Goal: Task Accomplishment & Management: Manage account settings

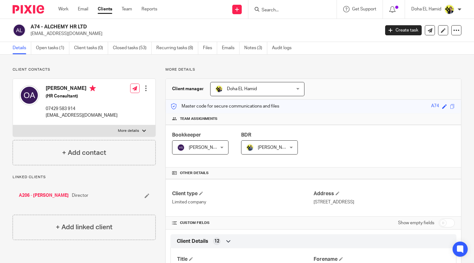
scroll to position [426, 0]
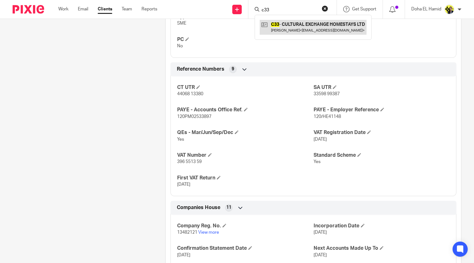
type input "c33"
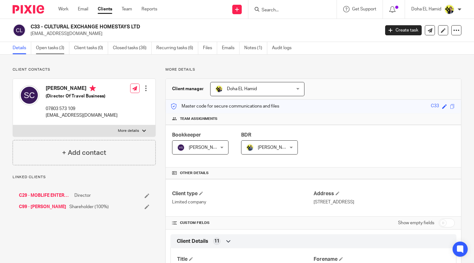
click at [50, 50] on link "Open tasks (3)" at bounding box center [52, 48] width 33 height 12
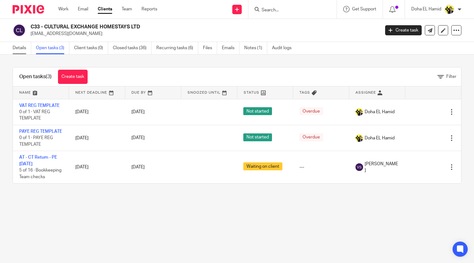
click at [19, 52] on link "Details" at bounding box center [22, 48] width 19 height 12
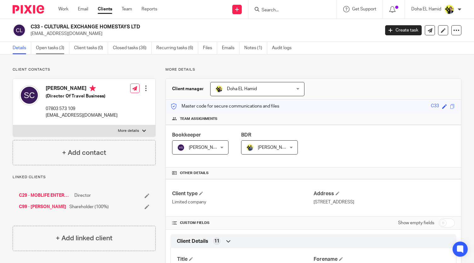
click at [53, 51] on link "Open tasks (3)" at bounding box center [52, 48] width 33 height 12
click at [125, 73] on div "Client contacts Stefan Clarke (Director) 07803 573 109 stefanclarke@outlook.com…" at bounding box center [84, 116] width 143 height 98
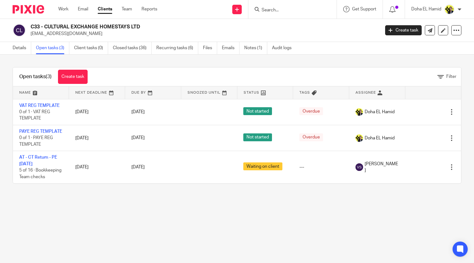
click at [123, 226] on main "C33 - CULTURAL EXCHANGE HOMESTAYS LTD stefanclarke@outlook.com Create task Upda…" at bounding box center [237, 131] width 474 height 263
click at [304, 15] on div at bounding box center [292, 9] width 88 height 19
click at [300, 13] on form at bounding box center [294, 9] width 67 height 8
click at [290, 10] on input "Search" at bounding box center [289, 11] width 57 height 6
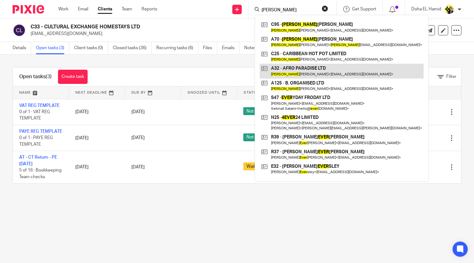
type input "bever"
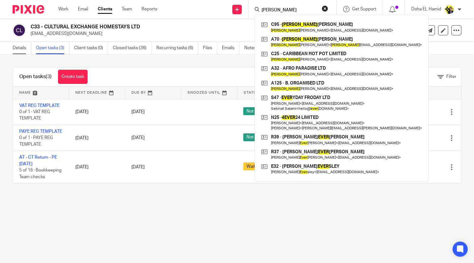
click at [17, 52] on link "Details" at bounding box center [22, 48] width 19 height 12
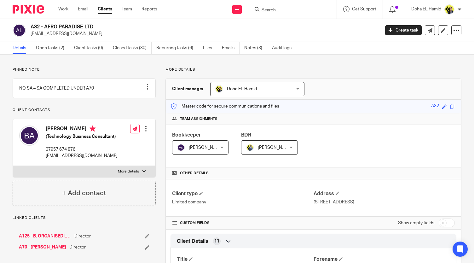
click at [290, 12] on input "Search" at bounding box center [289, 11] width 57 height 6
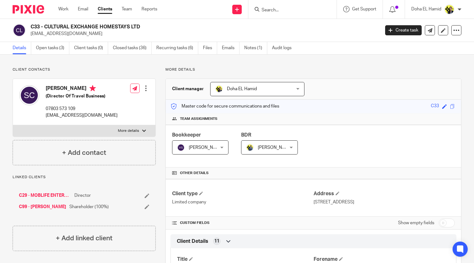
drag, startPoint x: 148, startPoint y: 31, endPoint x: 135, endPoint y: 23, distance: 15.2
click at [135, 23] on div "C33 - CULTURAL EXCHANGE HOMESTAYS LTD [EMAIL_ADDRESS][DOMAIN_NAME] Create task …" at bounding box center [237, 30] width 474 height 23
click at [143, 28] on h2 "C33 - CULTURAL EXCHANGE HOMESTAYS LTD" at bounding box center [169, 27] width 276 height 7
drag, startPoint x: 142, startPoint y: 28, endPoint x: 44, endPoint y: 24, distance: 98.7
click at [44, 24] on h2 "C33 - CULTURAL EXCHANGE HOMESTAYS LTD" at bounding box center [169, 27] width 276 height 7
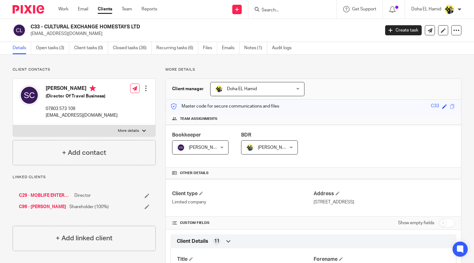
copy h2 "CULTURAL EXCHANGE HOMESTAYS LTD"
click at [55, 50] on link "Open tasks (3)" at bounding box center [52, 48] width 33 height 12
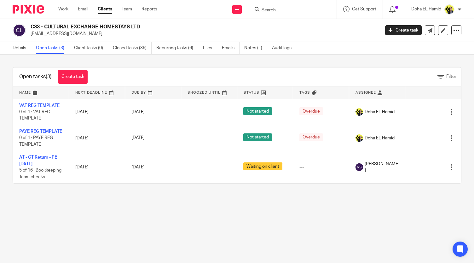
click at [72, 34] on p "[EMAIL_ADDRESS][DOMAIN_NAME]" at bounding box center [203, 34] width 345 height 6
click at [125, 226] on main "C33 - CULTURAL EXCHANGE HOMESTAYS LTD stefanclarke@outlook.com Create task Upda…" at bounding box center [237, 131] width 474 height 263
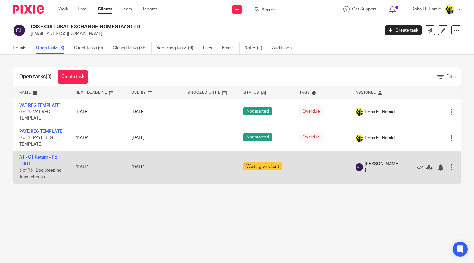
click at [34, 165] on td "AT - CT Return - PE 31-08-2025 5 of 16 · Bookkeeping Team checks" at bounding box center [41, 167] width 56 height 32
click at [36, 163] on link "AT - CT Return - PE [DATE]" at bounding box center [38, 160] width 38 height 11
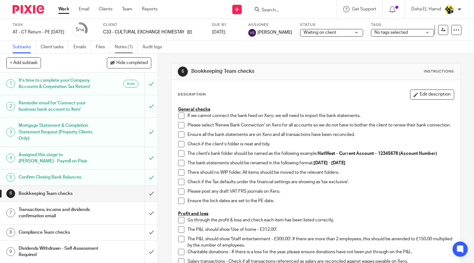
click at [122, 45] on link "Notes (1)" at bounding box center [126, 47] width 23 height 12
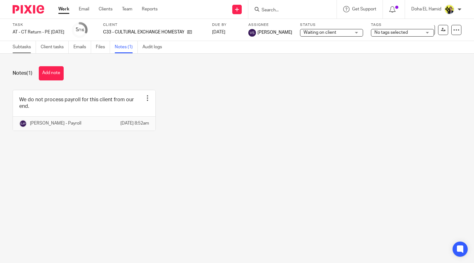
click at [30, 46] on link "Subtasks" at bounding box center [24, 47] width 23 height 12
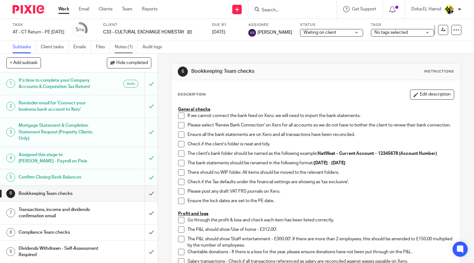
click at [118, 46] on link "Notes (1)" at bounding box center [126, 47] width 23 height 12
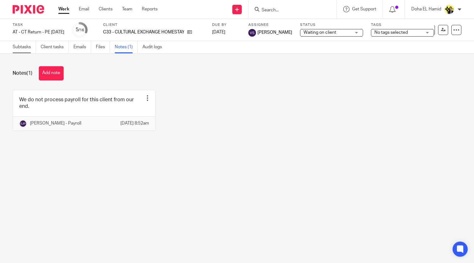
click at [23, 49] on link "Subtasks" at bounding box center [24, 47] width 23 height 12
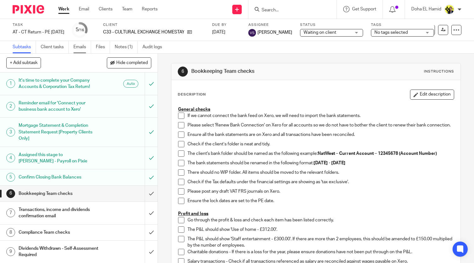
click at [86, 45] on link "Emails" at bounding box center [82, 47] width 18 height 12
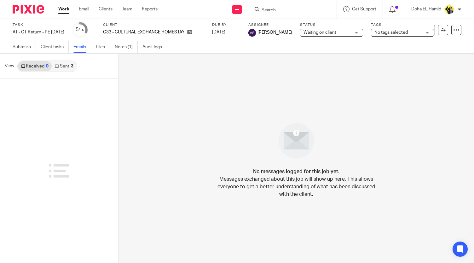
click at [62, 67] on link "Sent 3" at bounding box center [64, 66] width 25 height 10
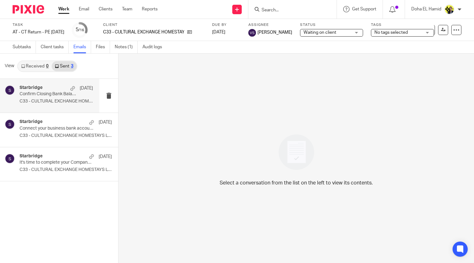
click at [56, 102] on p "C33 - CULTURAL EXCHANGE HOMESTAYS LTD Dear..." at bounding box center [56, 101] width 73 height 5
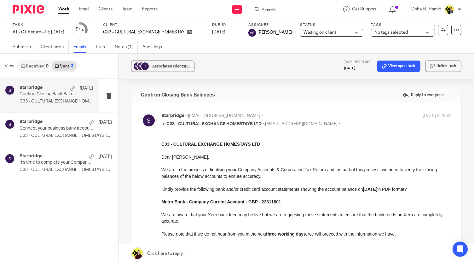
click at [289, 9] on input "Search" at bounding box center [289, 11] width 57 height 6
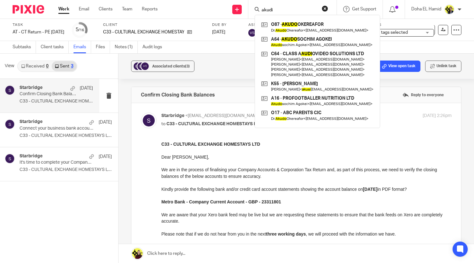
type input "akudi"
click at [321, 47] on link at bounding box center [317, 42] width 115 height 14
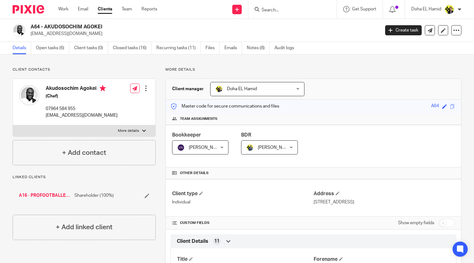
click at [274, 13] on input "Search" at bounding box center [289, 11] width 57 height 6
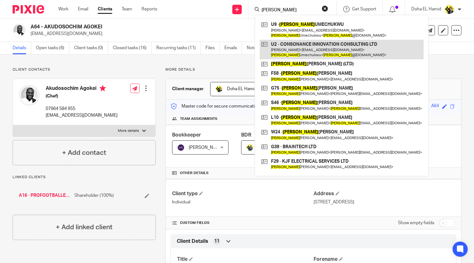
type input "[PERSON_NAME]"
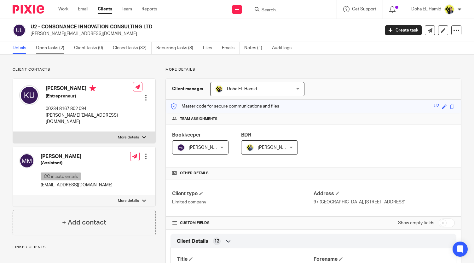
click at [50, 52] on link "Open tasks (2)" at bounding box center [52, 48] width 33 height 12
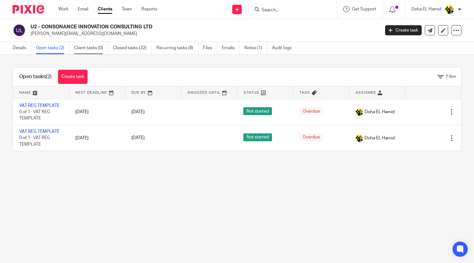
click at [90, 51] on link "Client tasks (0)" at bounding box center [91, 48] width 34 height 12
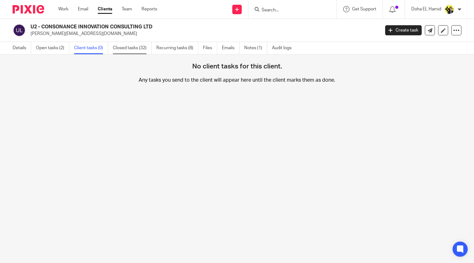
click at [125, 53] on link "Closed tasks (32)" at bounding box center [132, 48] width 39 height 12
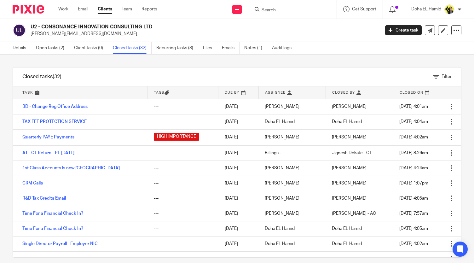
click at [301, 12] on input "Search" at bounding box center [289, 11] width 57 height 6
type input "d"
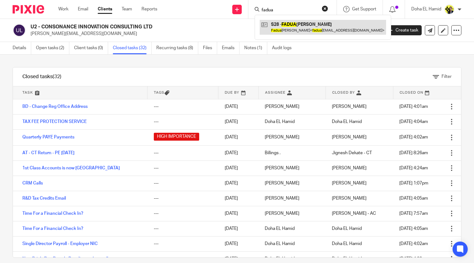
type input "fadua"
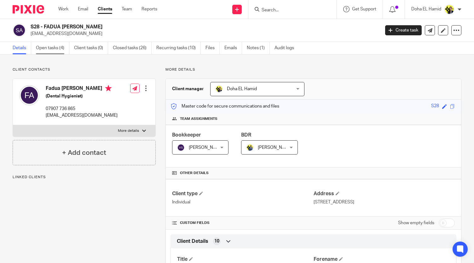
click at [53, 50] on link "Open tasks (4)" at bounding box center [52, 48] width 33 height 12
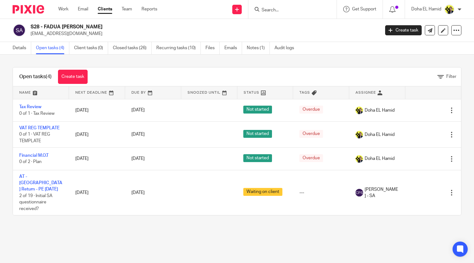
click at [272, 9] on input "Search" at bounding box center [289, 11] width 57 height 6
type input "a74"
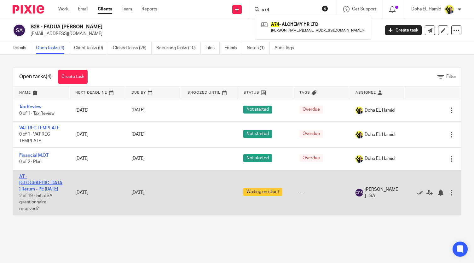
click at [35, 175] on link "AT - [GEOGRAPHIC_DATA] Return - PE [DATE]" at bounding box center [40, 182] width 43 height 17
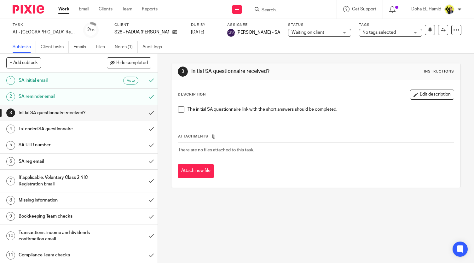
click at [61, 99] on h1 "SA reminder email" at bounding box center [59, 96] width 80 height 9
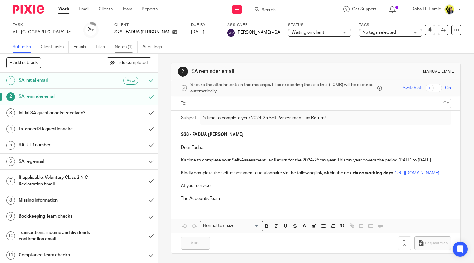
click at [119, 45] on link "Notes (1)" at bounding box center [126, 47] width 23 height 12
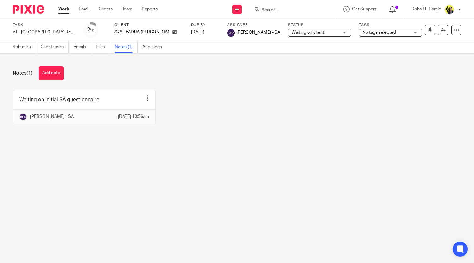
click at [214, 115] on div "Waiting on Initial SA questionnaire Edit note Delete note Bhumi Fulbaje - [DATE…" at bounding box center [232, 111] width 458 height 43
click at [24, 49] on link "Subtasks" at bounding box center [24, 47] width 23 height 12
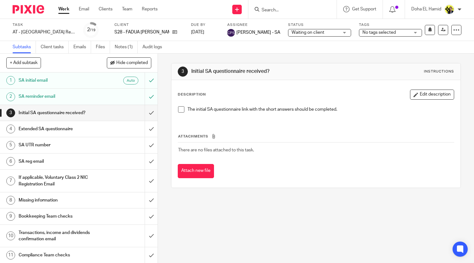
click at [56, 95] on h1 "SA reminder email" at bounding box center [59, 96] width 80 height 9
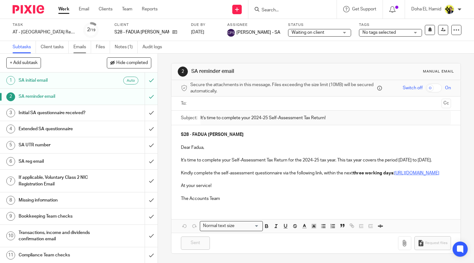
click at [81, 46] on link "Emails" at bounding box center [82, 47] width 18 height 12
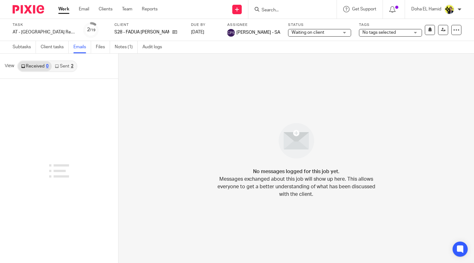
click at [67, 63] on link "Sent 2" at bounding box center [64, 66] width 25 height 10
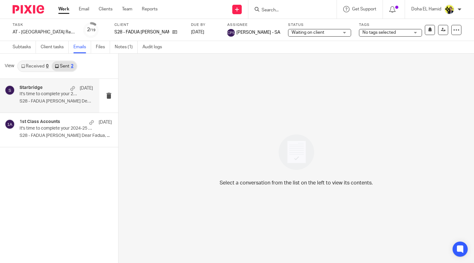
click at [58, 101] on p "S28 - FADUA SERROUKH AKEL Dear Fadua, ..." at bounding box center [56, 101] width 73 height 5
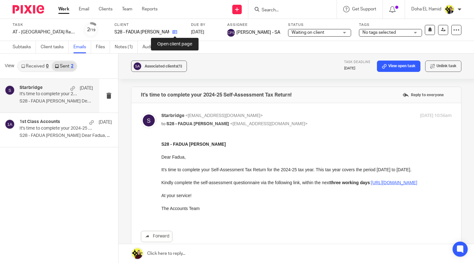
click at [175, 34] on icon at bounding box center [174, 32] width 5 height 5
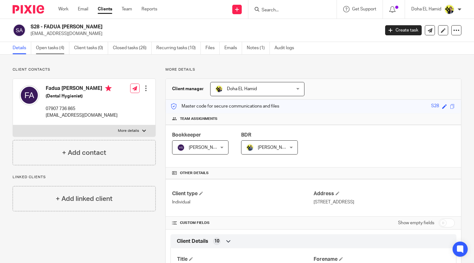
click at [50, 54] on link "Open tasks (4)" at bounding box center [52, 48] width 33 height 12
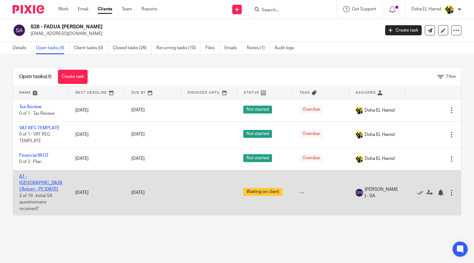
click at [42, 180] on link "AT - [GEOGRAPHIC_DATA] Return - PE [DATE]" at bounding box center [40, 182] width 43 height 17
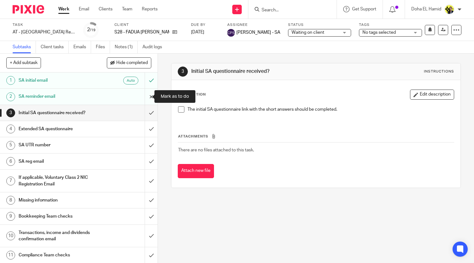
click at [144, 95] on input "submit" at bounding box center [78, 97] width 157 height 16
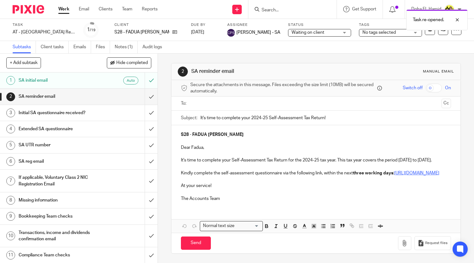
click at [217, 107] on ul at bounding box center [316, 103] width 250 height 10
click at [215, 101] on input "text" at bounding box center [315, 103] width 246 height 7
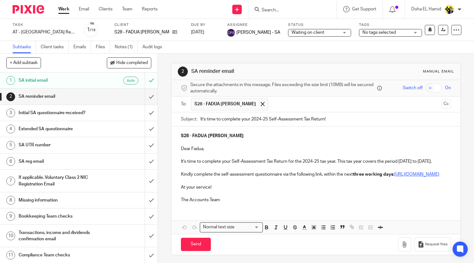
scroll to position [13, 0]
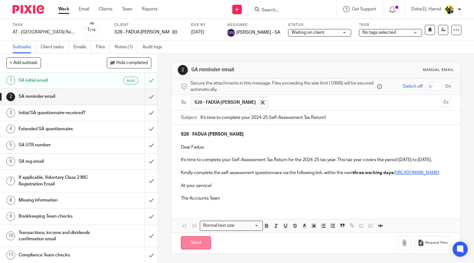
click at [193, 238] on input "Send" at bounding box center [196, 243] width 30 height 14
type input "Sent"
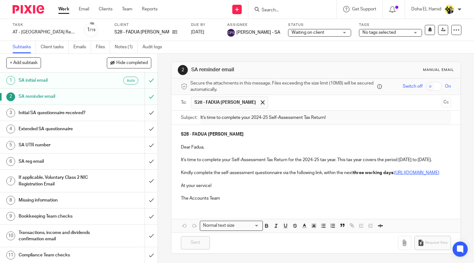
click at [161, 136] on div "2 SA reminder email Manual email Secure the attachments in this message. Files …" at bounding box center [316, 158] width 316 height 209
click at [268, 12] on input "Search" at bounding box center [289, 11] width 57 height 6
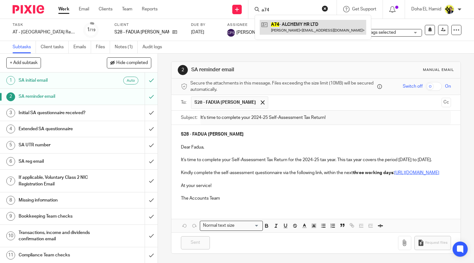
type input "a74"
click at [289, 29] on link at bounding box center [313, 27] width 106 height 14
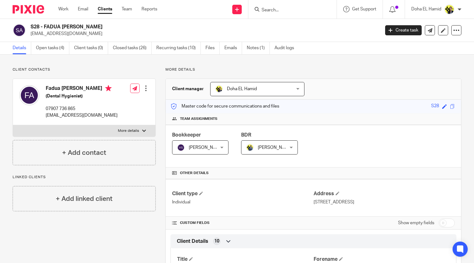
click at [130, 129] on p "More details" at bounding box center [128, 130] width 21 height 5
click at [13, 125] on input "More details" at bounding box center [13, 125] width 0 height 0
checkbox input "true"
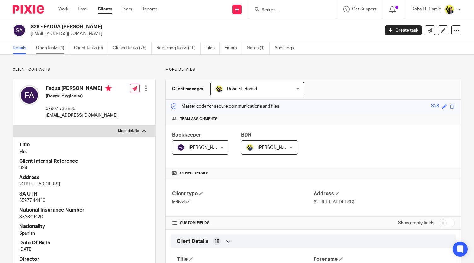
click at [56, 51] on link "Open tasks (4)" at bounding box center [52, 48] width 33 height 12
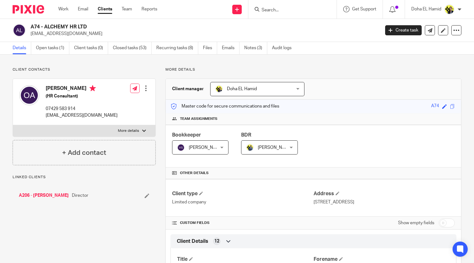
click at [63, 108] on p "07429 583 914" at bounding box center [82, 109] width 72 height 6
copy div "07429 583 914"
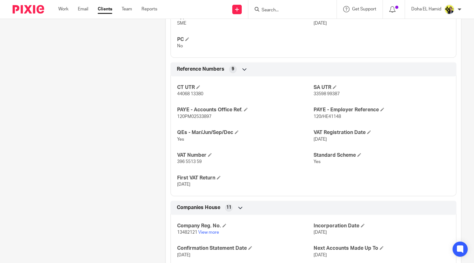
click at [181, 161] on span "396 5513 59" at bounding box center [189, 161] width 25 height 4
copy p "396 5513 59"
